Goal: Information Seeking & Learning: Learn about a topic

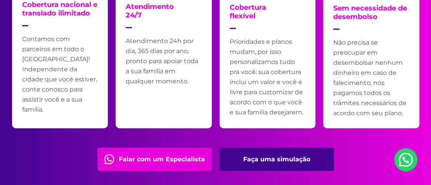
scroll to position [1668, 0]
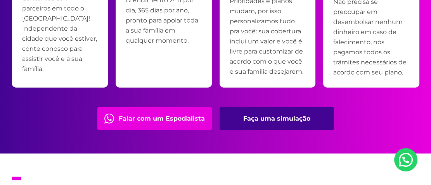
click at [261, 119] on link "Faça uma simulação" at bounding box center [276, 118] width 114 height 23
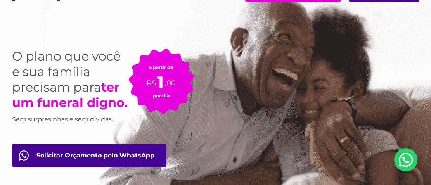
scroll to position [0, 0]
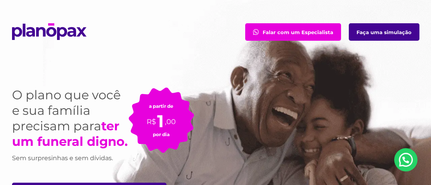
click at [375, 31] on link "Faça uma simulação" at bounding box center [383, 31] width 71 height 17
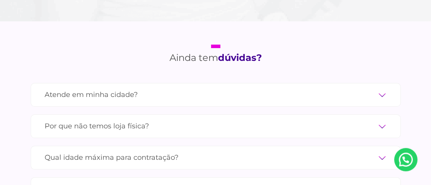
scroll to position [2564, 0]
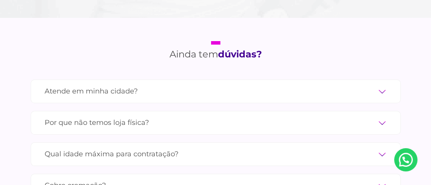
click at [383, 84] on label "Atende em minha cidade?" at bounding box center [216, 91] width 342 height 14
click at [0, 0] on input "Atende em minha cidade?" at bounding box center [0, 0] width 0 height 0
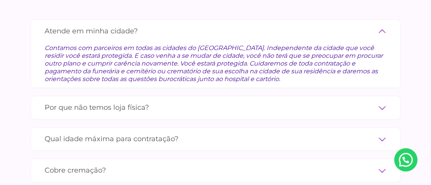
scroll to position [2645, 0]
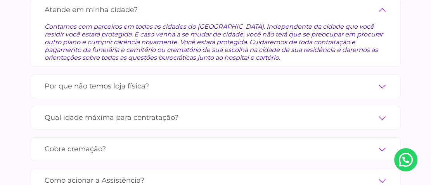
click at [379, 111] on label "Qual idade máxima para contratação?" at bounding box center [216, 118] width 342 height 14
click at [0, 0] on input "Qual idade máxima para contratação?" at bounding box center [0, 0] width 0 height 0
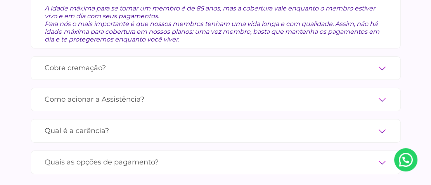
scroll to position [2727, 0]
click at [379, 92] on label "Como acionar a Assistência?" at bounding box center [216, 99] width 342 height 14
click at [0, 0] on input "Como acionar a Assistência?" at bounding box center [0, 0] width 0 height 0
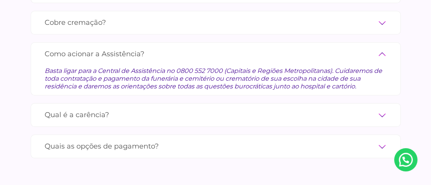
click at [381, 108] on label "Qual é a carência?" at bounding box center [216, 115] width 342 height 14
click at [0, 0] on input "Qual é a carência?" at bounding box center [0, 0] width 0 height 0
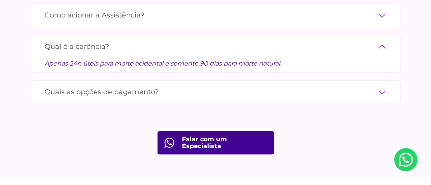
scroll to position [2767, 0]
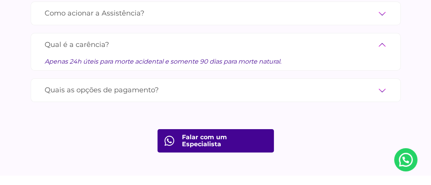
click at [379, 83] on label "Quais as opções de pagamento?" at bounding box center [216, 90] width 342 height 14
click at [0, 0] on input "Quais as opções de pagamento?" at bounding box center [0, 0] width 0 height 0
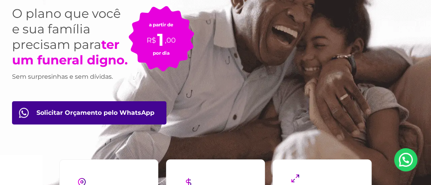
scroll to position [0, 0]
